Goal: Task Accomplishment & Management: Use online tool/utility

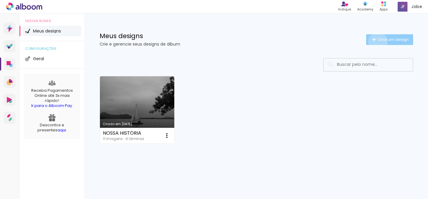
click at [378, 41] on span "Criar um design" at bounding box center [393, 39] width 31 height 4
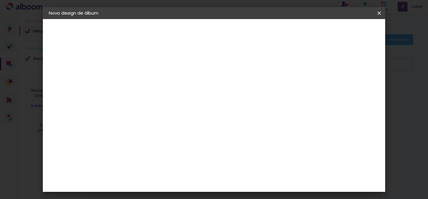
click at [146, 77] on input at bounding box center [146, 79] width 0 height 9
click at [146, 84] on div at bounding box center [146, 84] width 0 height 1
click at [146, 78] on input at bounding box center [146, 79] width 0 height 9
type input "Gi e [PERSON_NAME]"
type paper-input "Gi e [PERSON_NAME]"
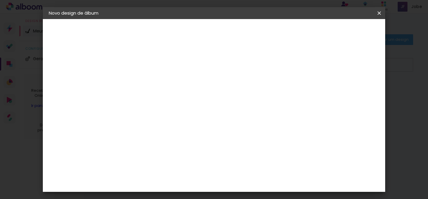
click at [0, 0] on slot "Avançar" at bounding box center [0, 0] width 0 height 0
click at [191, 103] on input at bounding box center [161, 106] width 60 height 7
type input "art"
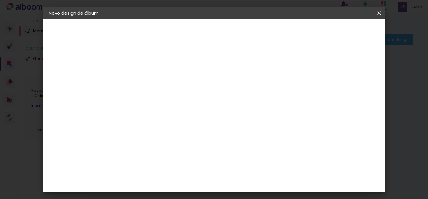
scroll to position [14, 0]
click at [156, 101] on input "art" at bounding box center [161, 98] width 60 height 7
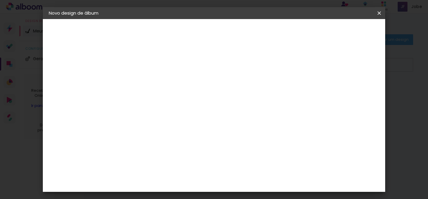
click at [0, 0] on slot "Avançar" at bounding box center [0, 0] width 0 height 0
click at [169, 100] on input "text" at bounding box center [157, 103] width 23 height 9
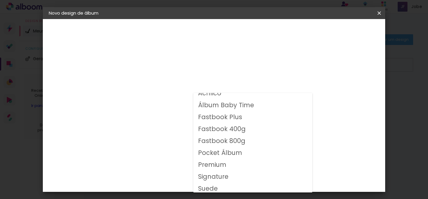
scroll to position [8, 0]
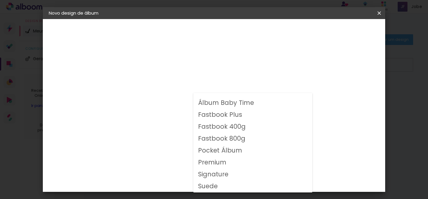
drag, startPoint x: 316, startPoint y: 136, endPoint x: 323, endPoint y: 135, distance: 6.6
click at [193, 136] on div "Opções disponíveis Acrílico Álbum Baby Time Fastbook Plus Fastbook 400g Fastboo…" at bounding box center [161, 113] width 64 height 111
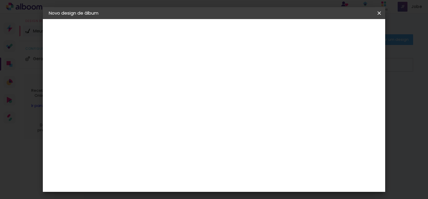
click at [0, 0] on slot "Voltar" at bounding box center [0, 0] width 0 height 0
click at [168, 143] on div "DreambooksPro" at bounding box center [161, 145] width 39 height 5
click at [257, 27] on paper-button "Avançar" at bounding box center [242, 31] width 29 height 10
click at [169, 99] on input "text" at bounding box center [157, 103] width 23 height 9
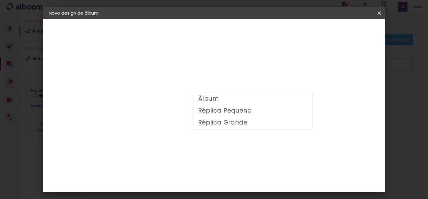
click at [248, 101] on paper-item "Álbum" at bounding box center [252, 99] width 119 height 12
type input "Álbum"
click at [208, 178] on span "30 × 30 cm" at bounding box center [197, 184] width 22 height 12
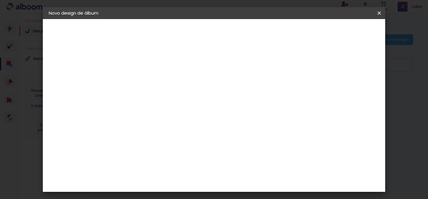
drag, startPoint x: 361, startPoint y: 22, endPoint x: 361, endPoint y: 27, distance: 5.1
click at [252, 23] on header "Modelo Escolha o modelo do álbum. Voltar Avançar" at bounding box center [186, 36] width 132 height 35
click at [243, 35] on paper-button "Avançar" at bounding box center [228, 31] width 29 height 10
click at [238, 65] on div at bounding box center [235, 64] width 5 height 5
type paper-checkbox "on"
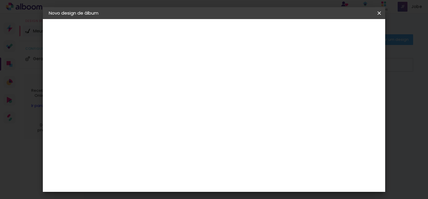
click at [272, 33] on span "Iniciar design" at bounding box center [261, 33] width 21 height 8
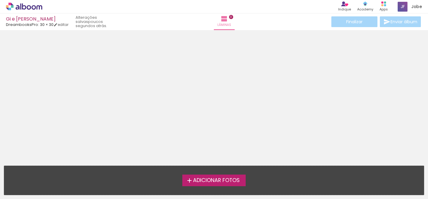
click at [228, 179] on span "Adicionar Fotos" at bounding box center [216, 180] width 47 height 5
click at [0, 0] on input "file" at bounding box center [0, 0] width 0 height 0
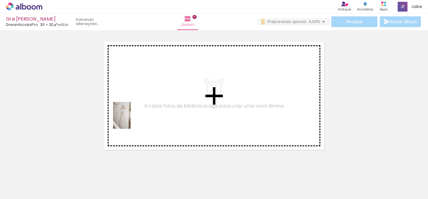
drag, startPoint x: 120, startPoint y: 137, endPoint x: 131, endPoint y: 120, distance: 20.7
click at [131, 120] on quentale-workspace at bounding box center [214, 99] width 428 height 199
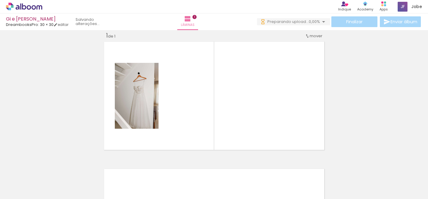
scroll to position [8, 0]
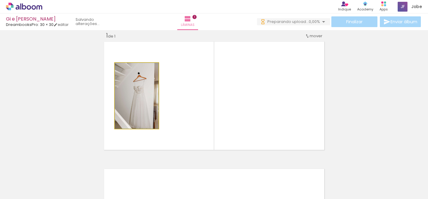
drag, startPoint x: 140, startPoint y: 115, endPoint x: 147, endPoint y: 104, distance: 13.2
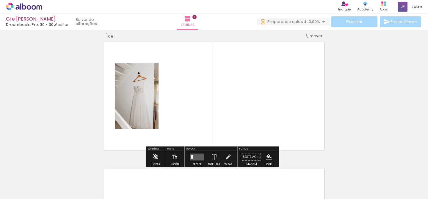
scroll to position [0, 0]
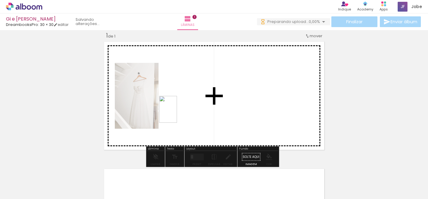
click at [177, 114] on quentale-workspace at bounding box center [214, 99] width 428 height 199
drag, startPoint x: 164, startPoint y: 185, endPoint x: 239, endPoint y: 101, distance: 112.3
click at [239, 101] on quentale-workspace at bounding box center [214, 99] width 428 height 199
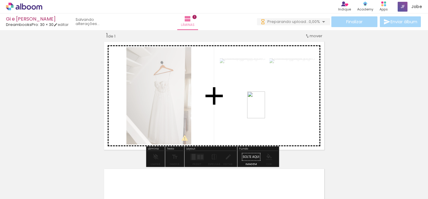
drag, startPoint x: 241, startPoint y: 152, endPoint x: 265, endPoint y: 109, distance: 49.3
click at [265, 109] on quentale-workspace at bounding box center [214, 99] width 428 height 199
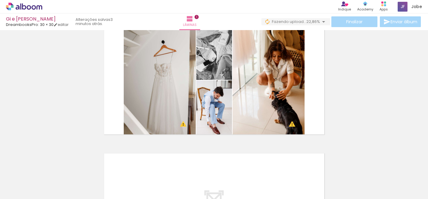
scroll to position [28, 0]
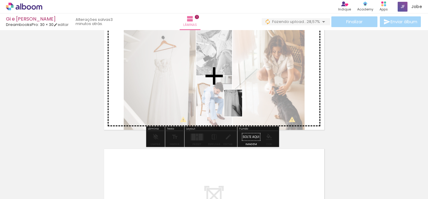
drag, startPoint x: 234, startPoint y: 180, endPoint x: 242, endPoint y: 107, distance: 73.0
click at [242, 107] on quentale-workspace at bounding box center [214, 99] width 428 height 199
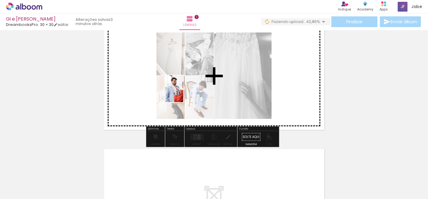
drag, startPoint x: 262, startPoint y: 182, endPoint x: 184, endPoint y: 94, distance: 117.4
click at [183, 93] on quentale-workspace at bounding box center [214, 99] width 428 height 199
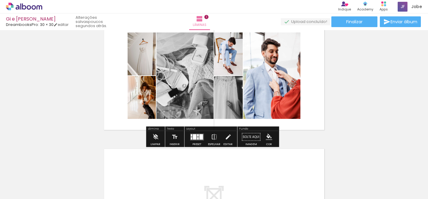
scroll to position [146, 0]
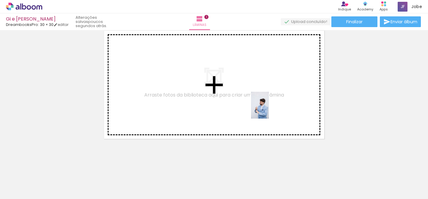
drag, startPoint x: 298, startPoint y: 187, endPoint x: 269, endPoint y: 109, distance: 82.5
click at [269, 109] on quentale-workspace at bounding box center [214, 99] width 428 height 199
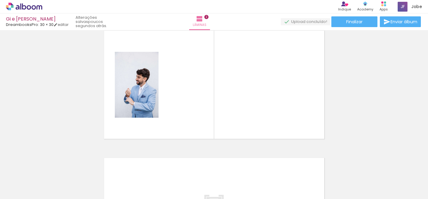
scroll to position [135, 0]
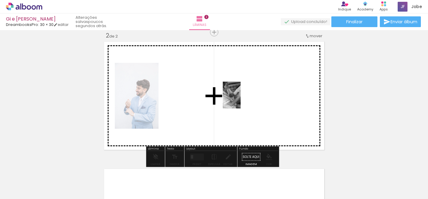
drag, startPoint x: 273, startPoint y: 111, endPoint x: 241, endPoint y: 100, distance: 33.7
click at [241, 100] on quentale-workspace at bounding box center [214, 99] width 428 height 199
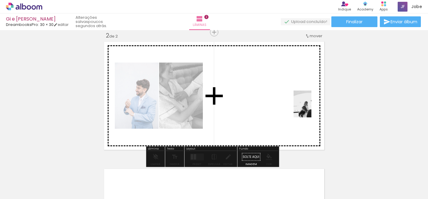
drag, startPoint x: 361, startPoint y: 186, endPoint x: 311, endPoint y: 108, distance: 92.1
click at [311, 108] on quentale-workspace at bounding box center [214, 99] width 428 height 199
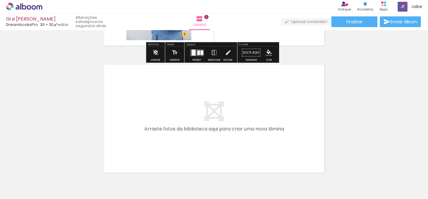
scroll to position [273, 0]
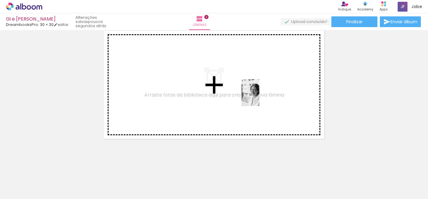
drag, startPoint x: 322, startPoint y: 141, endPoint x: 259, endPoint y: 97, distance: 76.2
click at [259, 97] on quentale-workspace at bounding box center [214, 99] width 428 height 199
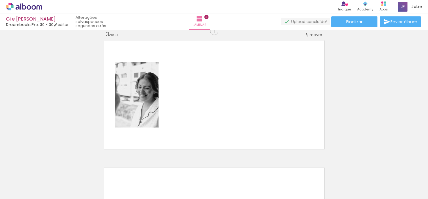
scroll to position [262, 0]
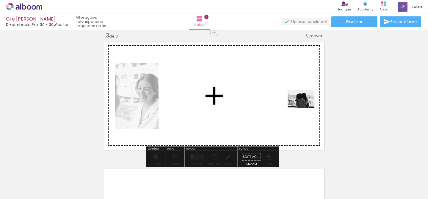
drag, startPoint x: 393, startPoint y: 165, endPoint x: 305, endPoint y: 108, distance: 104.6
click at [305, 108] on quentale-workspace at bounding box center [214, 99] width 428 height 199
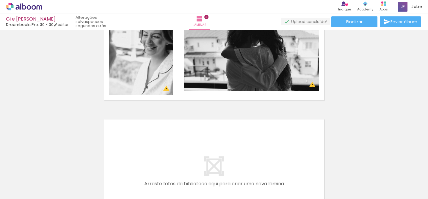
scroll to position [0, 247]
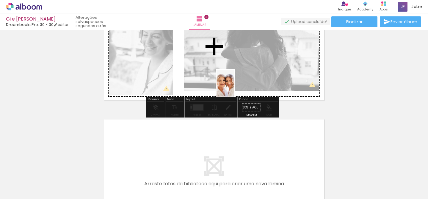
drag, startPoint x: 219, startPoint y: 174, endPoint x: 234, endPoint y: 87, distance: 88.3
click at [234, 87] on quentale-workspace at bounding box center [214, 99] width 428 height 199
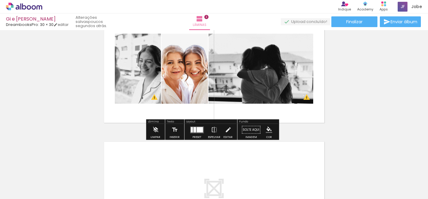
scroll to position [276, 0]
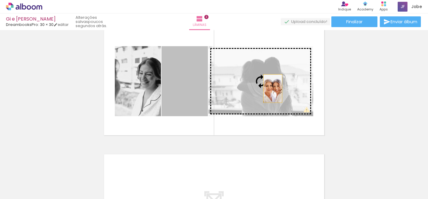
drag, startPoint x: 189, startPoint y: 98, endPoint x: 270, endPoint y: 88, distance: 81.5
click at [0, 0] on slot at bounding box center [0, 0] width 0 height 0
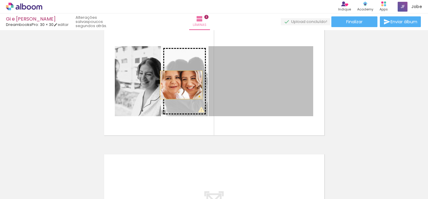
drag, startPoint x: 236, startPoint y: 90, endPoint x: 179, endPoint y: 85, distance: 57.0
click at [0, 0] on slot at bounding box center [0, 0] width 0 height 0
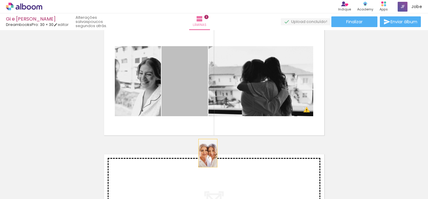
drag, startPoint x: 184, startPoint y: 88, endPoint x: 206, endPoint y: 153, distance: 68.5
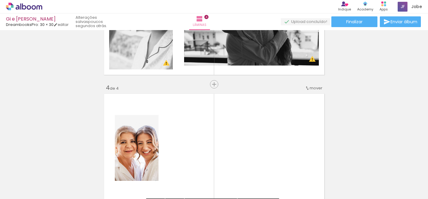
scroll to position [307, 0]
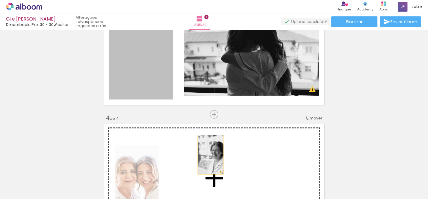
drag, startPoint x: 147, startPoint y: 87, endPoint x: 208, endPoint y: 125, distance: 72.3
click at [208, 154] on div "Inserir lâmina 1 de 4 Inserir lâmina 2 de 4 Inserir lâmina 3 de 4 Inserir lâmin…" at bounding box center [214, 42] width 428 height 635
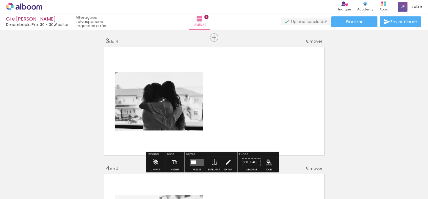
scroll to position [256, 0]
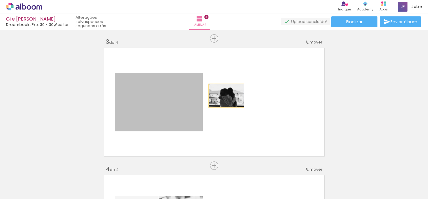
drag, startPoint x: 205, startPoint y: 97, endPoint x: 200, endPoint y: 95, distance: 5.7
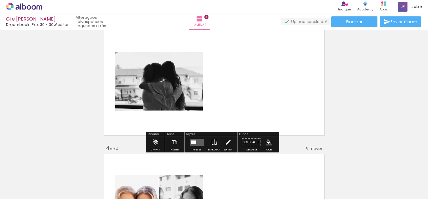
scroll to position [294, 0]
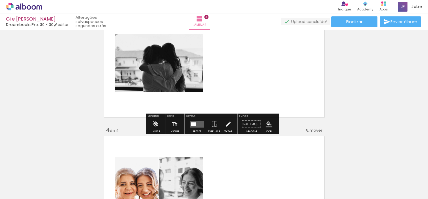
click at [196, 125] on quentale-layouter at bounding box center [197, 123] width 14 height 7
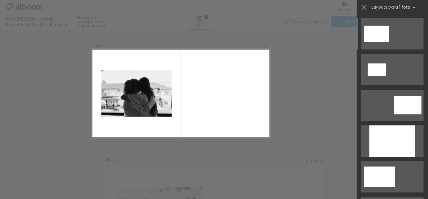
scroll to position [262, 0]
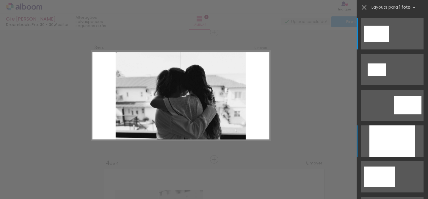
click at [389, 142] on div at bounding box center [392, 140] width 46 height 31
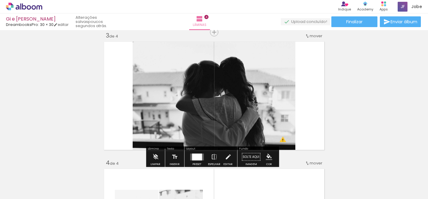
click at [196, 155] on div at bounding box center [197, 156] width 10 height 7
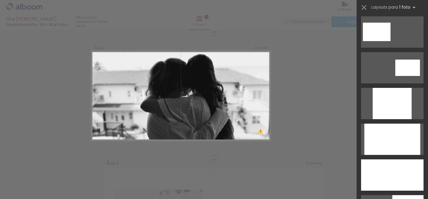
scroll to position [308, 0]
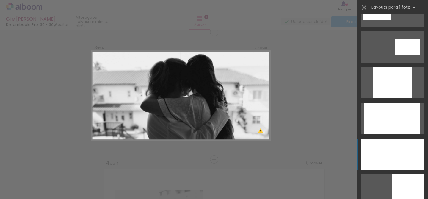
click at [398, 143] on div at bounding box center [392, 153] width 62 height 31
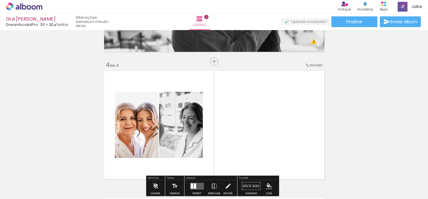
scroll to position [360, 0]
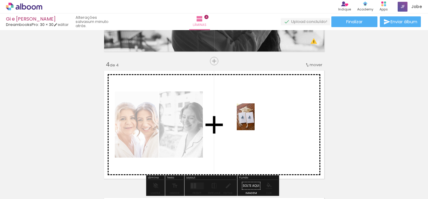
drag, startPoint x: 253, startPoint y: 137, endPoint x: 255, endPoint y: 122, distance: 14.7
click at [255, 121] on quentale-workspace at bounding box center [214, 99] width 428 height 199
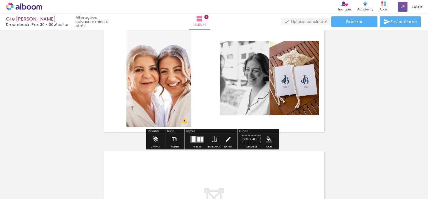
scroll to position [405, 0]
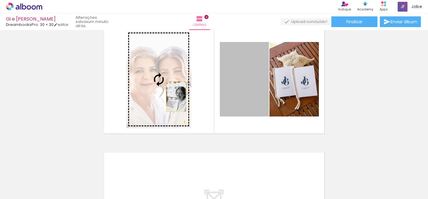
drag, startPoint x: 239, startPoint y: 95, endPoint x: 178, endPoint y: 93, distance: 61.1
click at [0, 0] on slot at bounding box center [0, 0] width 0 height 0
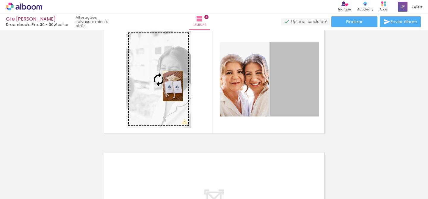
drag, startPoint x: 287, startPoint y: 85, endPoint x: 170, endPoint y: 86, distance: 116.3
click at [0, 0] on slot at bounding box center [0, 0] width 0 height 0
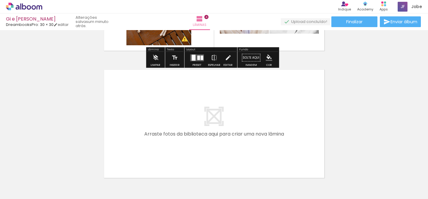
scroll to position [496, 0]
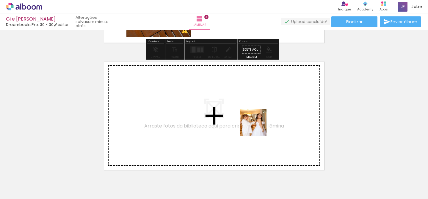
drag, startPoint x: 263, startPoint y: 142, endPoint x: 255, endPoint y: 117, distance: 26.3
click at [255, 117] on quentale-workspace at bounding box center [214, 99] width 428 height 199
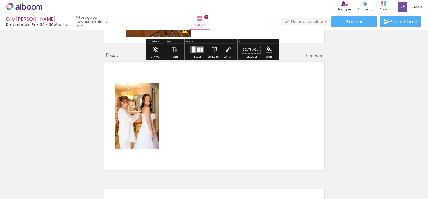
scroll to position [516, 0]
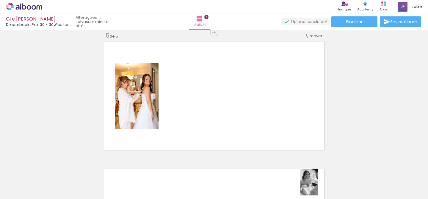
drag, startPoint x: 311, startPoint y: 174, endPoint x: 319, endPoint y: 186, distance: 14.2
click at [319, 186] on div at bounding box center [313, 178] width 20 height 29
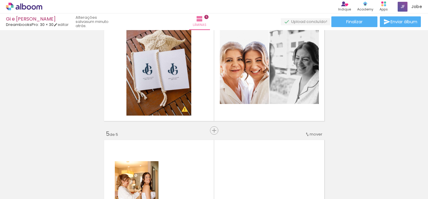
scroll to position [413, 0]
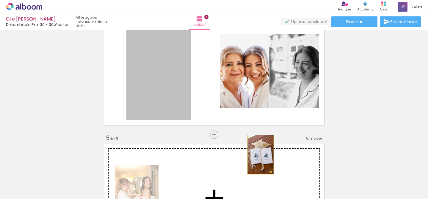
drag, startPoint x: 247, startPoint y: 119, endPoint x: 258, endPoint y: 154, distance: 37.3
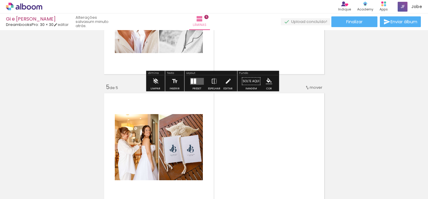
scroll to position [502, 0]
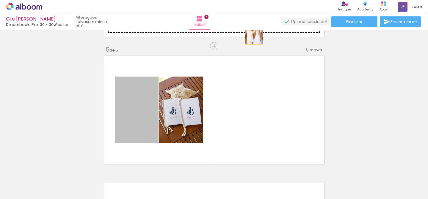
drag, startPoint x: 141, startPoint y: 111, endPoint x: 252, endPoint y: 31, distance: 136.4
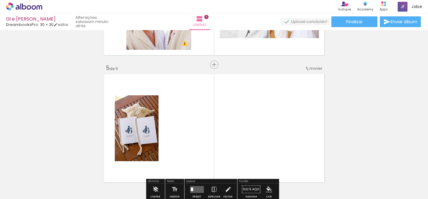
scroll to position [486, 0]
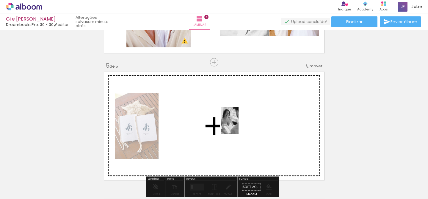
drag, startPoint x: 316, startPoint y: 178, endPoint x: 238, endPoint y: 125, distance: 94.0
click at [238, 125] on quentale-workspace at bounding box center [214, 99] width 428 height 199
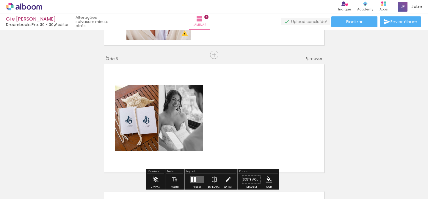
scroll to position [494, 0]
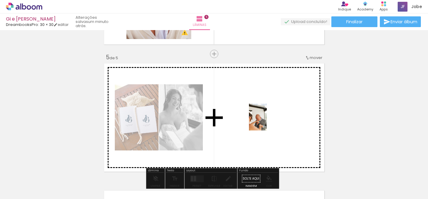
drag, startPoint x: 295, startPoint y: 145, endPoint x: 267, endPoint y: 121, distance: 37.4
click at [267, 121] on quentale-workspace at bounding box center [214, 99] width 428 height 199
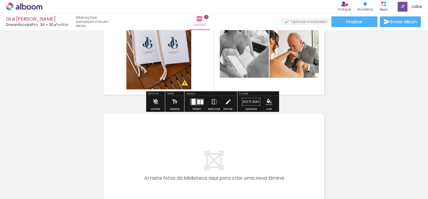
scroll to position [654, 0]
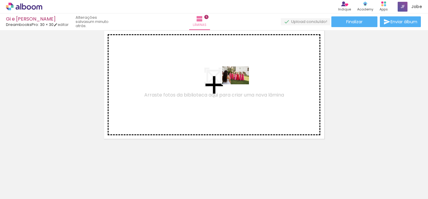
drag, startPoint x: 281, startPoint y: 111, endPoint x: 240, endPoint y: 84, distance: 48.9
click at [240, 84] on quentale-workspace at bounding box center [214, 99] width 428 height 199
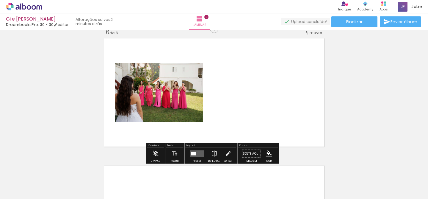
scroll to position [643, 0]
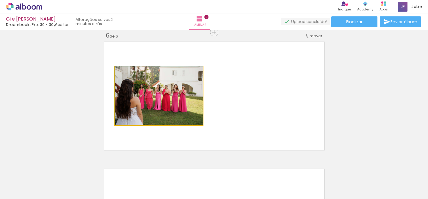
click at [171, 98] on quentale-photo at bounding box center [159, 95] width 88 height 59
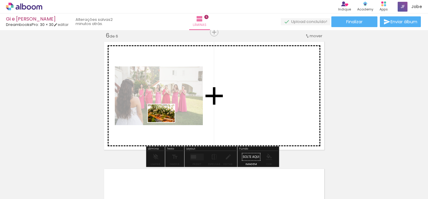
drag, startPoint x: 415, startPoint y: 176, endPoint x: 167, endPoint y: 123, distance: 253.8
click at [166, 122] on quentale-workspace at bounding box center [214, 99] width 428 height 199
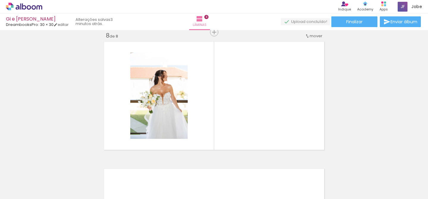
scroll to position [0, 574]
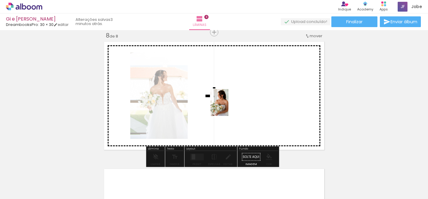
drag, startPoint x: 288, startPoint y: 179, endPoint x: 228, endPoint y: 107, distance: 93.4
click at [228, 107] on quentale-workspace at bounding box center [214, 99] width 428 height 199
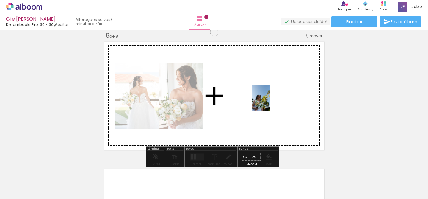
drag, startPoint x: 320, startPoint y: 180, endPoint x: 270, endPoint y: 102, distance: 92.5
click at [270, 102] on quentale-workspace at bounding box center [214, 99] width 428 height 199
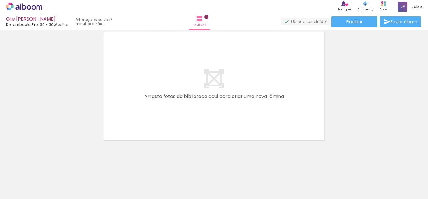
scroll to position [1035, 0]
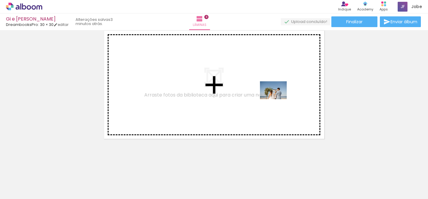
drag, startPoint x: 349, startPoint y: 175, endPoint x: 278, endPoint y: 99, distance: 103.9
click at [278, 99] on quentale-workspace at bounding box center [214, 99] width 428 height 199
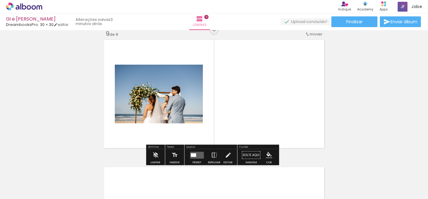
scroll to position [1024, 0]
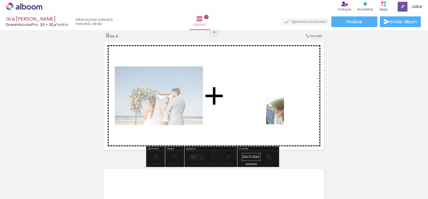
drag, startPoint x: 391, startPoint y: 186, endPoint x: 284, endPoint y: 115, distance: 128.4
click at [284, 115] on quentale-workspace at bounding box center [214, 99] width 428 height 199
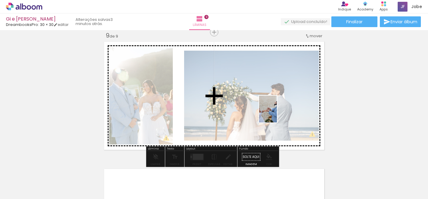
drag, startPoint x: 408, startPoint y: 181, endPoint x: 277, endPoint y: 113, distance: 147.8
click at [277, 113] on quentale-workspace at bounding box center [214, 99] width 428 height 199
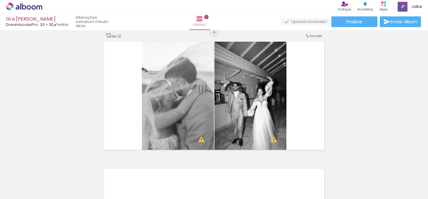
scroll to position [0, 789]
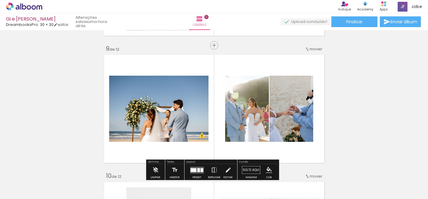
scroll to position [1048, 0]
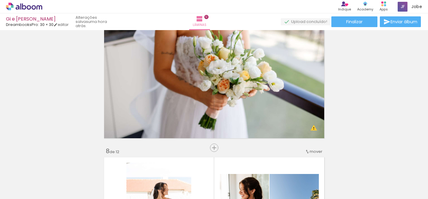
scroll to position [0, 789]
